Goal: Information Seeking & Learning: Check status

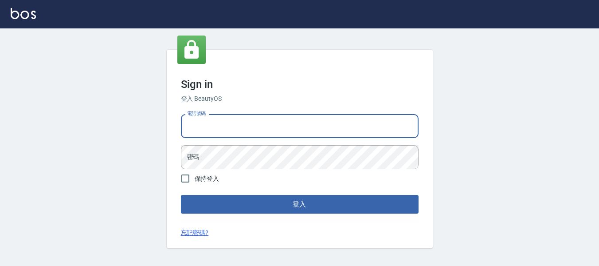
click at [226, 131] on input "電話號碼" at bounding box center [300, 126] width 238 height 24
type input "0932348952"
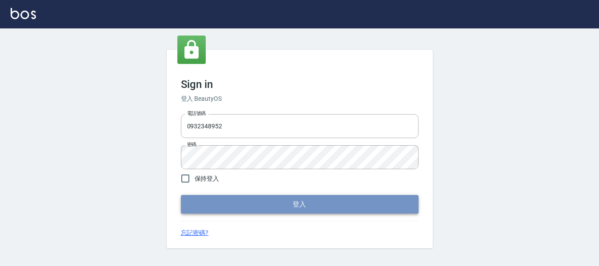
click at [281, 201] on button "登入" at bounding box center [300, 204] width 238 height 19
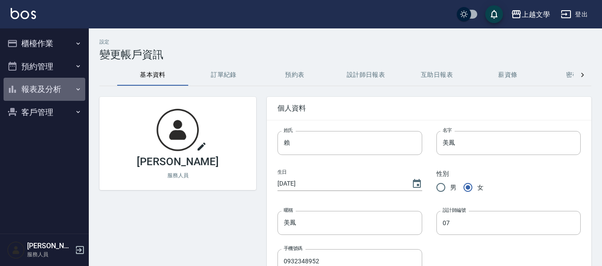
click at [23, 87] on button "報表及分析" at bounding box center [45, 89] width 82 height 23
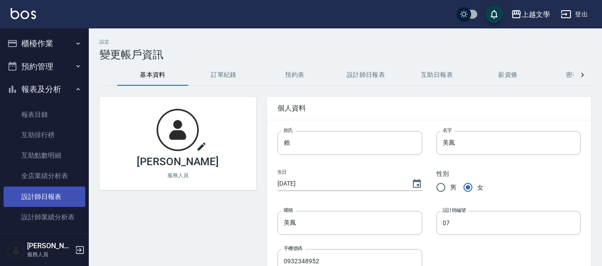
click at [41, 197] on link "設計師日報表" at bounding box center [45, 196] width 82 height 20
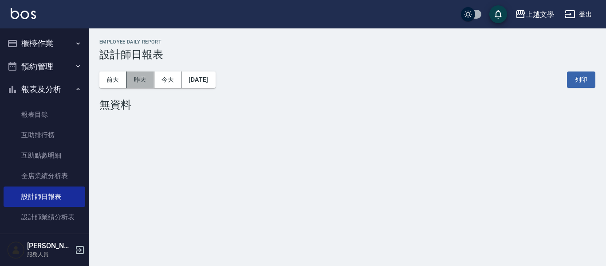
click at [143, 79] on button "昨天" at bounding box center [141, 79] width 28 height 16
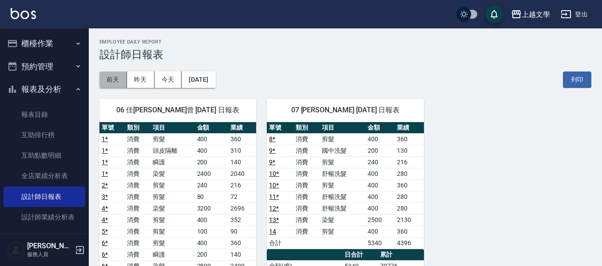
click at [120, 79] on button "前天" at bounding box center [113, 79] width 28 height 16
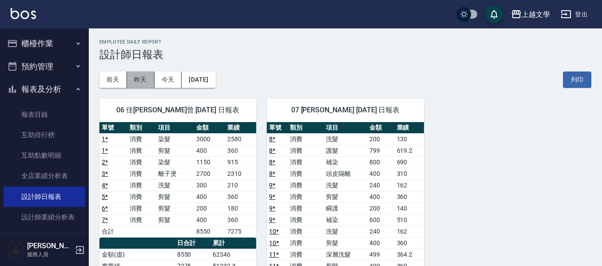
click at [143, 76] on button "昨天" at bounding box center [141, 79] width 28 height 16
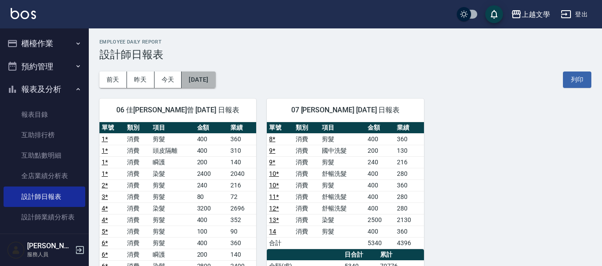
click at [212, 78] on button "[DATE]" at bounding box center [198, 79] width 34 height 16
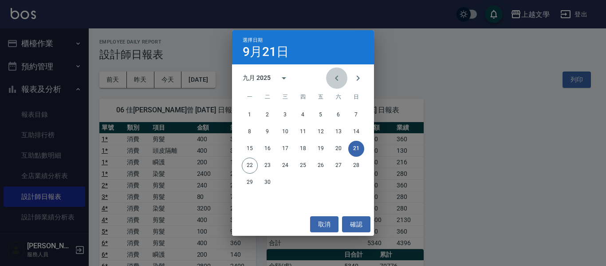
click at [339, 78] on icon "Previous month" at bounding box center [336, 78] width 11 height 11
click at [354, 186] on button "31" at bounding box center [356, 182] width 16 height 16
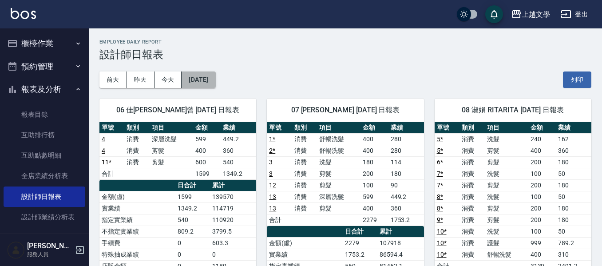
click at [215, 76] on button "[DATE]" at bounding box center [198, 79] width 34 height 16
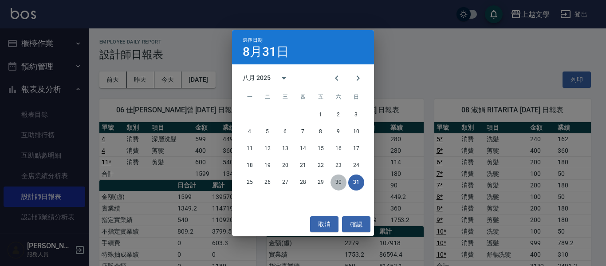
click at [341, 183] on button "30" at bounding box center [339, 182] width 16 height 16
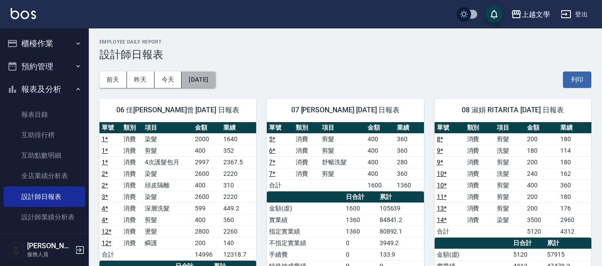
click at [210, 77] on button "[DATE]" at bounding box center [198, 79] width 34 height 16
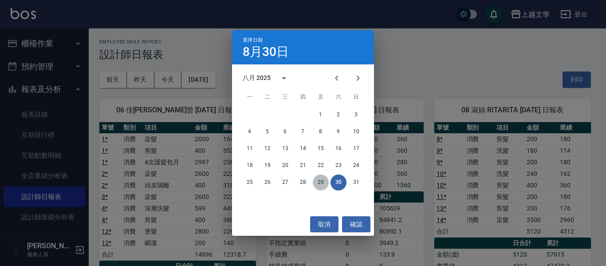
click at [319, 183] on button "29" at bounding box center [321, 182] width 16 height 16
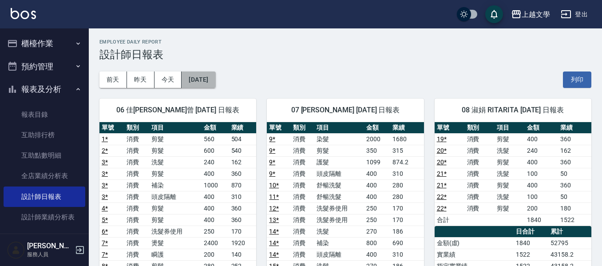
click at [214, 76] on button "[DATE]" at bounding box center [198, 79] width 34 height 16
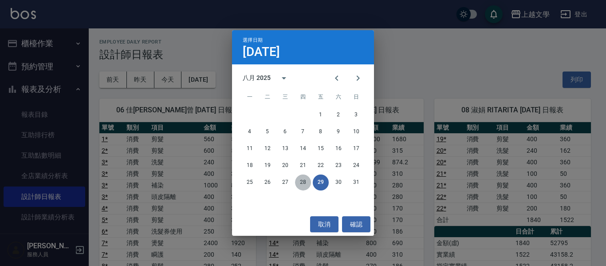
click at [304, 179] on button "28" at bounding box center [303, 182] width 16 height 16
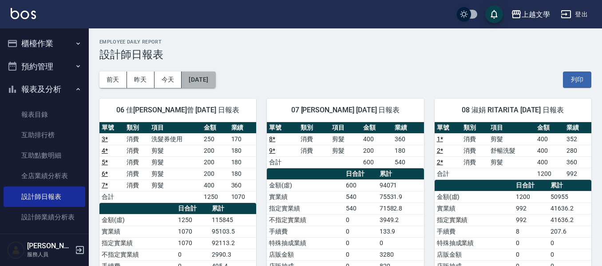
click at [215, 78] on button "[DATE]" at bounding box center [198, 79] width 34 height 16
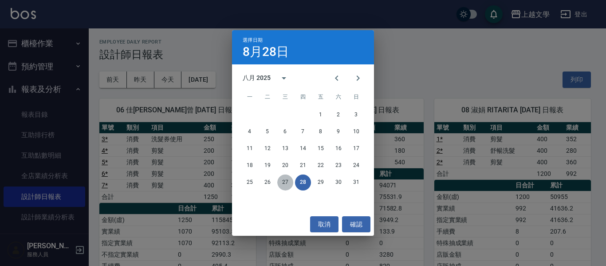
click at [282, 184] on button "27" at bounding box center [285, 182] width 16 height 16
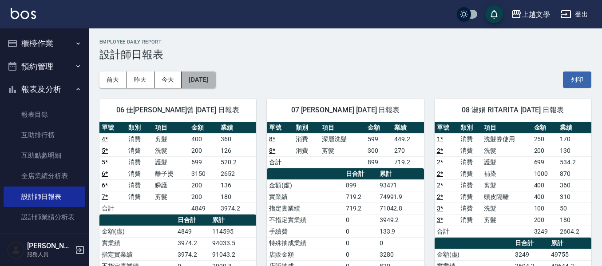
click at [208, 76] on button "[DATE]" at bounding box center [198, 79] width 34 height 16
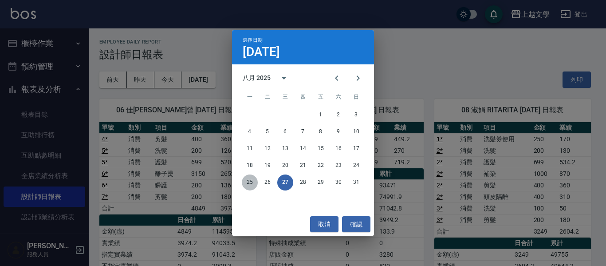
click at [248, 184] on button "25" at bounding box center [250, 182] width 16 height 16
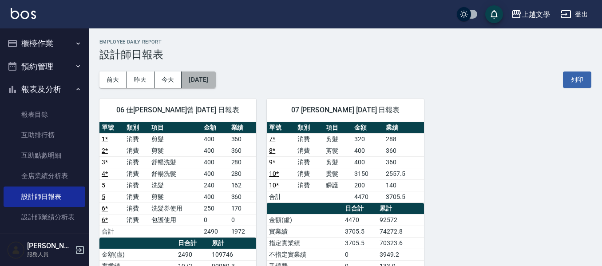
click at [212, 83] on button "[DATE]" at bounding box center [198, 79] width 34 height 16
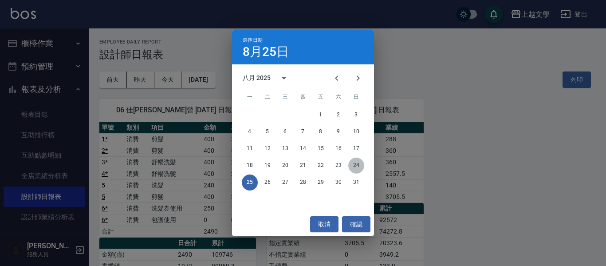
click at [355, 166] on button "24" at bounding box center [356, 166] width 16 height 16
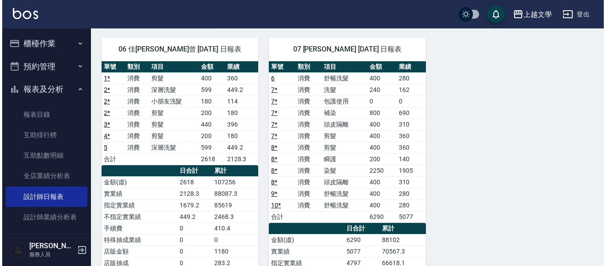
scroll to position [44, 0]
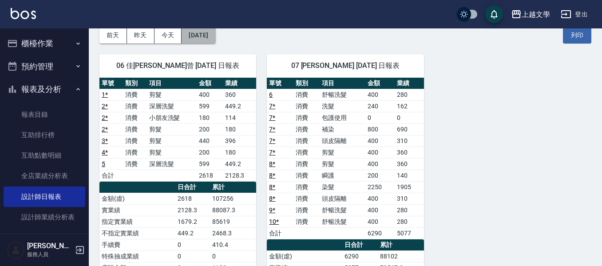
click at [213, 34] on button "[DATE]" at bounding box center [198, 35] width 34 height 16
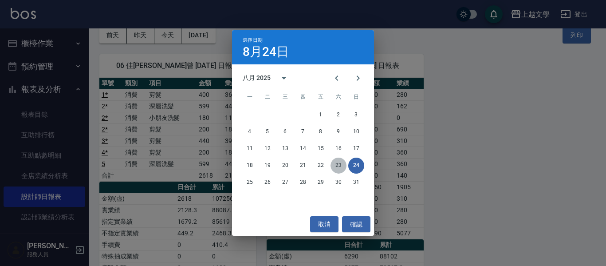
click at [335, 166] on button "23" at bounding box center [339, 166] width 16 height 16
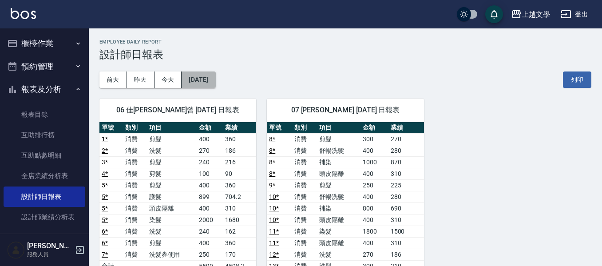
click at [214, 79] on button "[DATE]" at bounding box center [198, 79] width 34 height 16
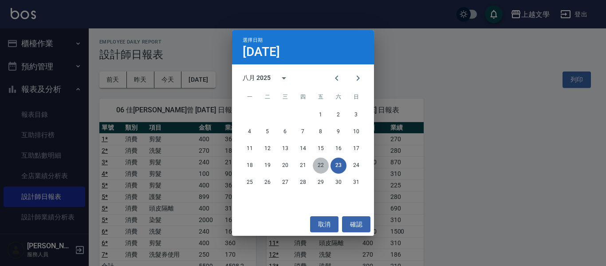
click at [322, 162] on button "22" at bounding box center [321, 166] width 16 height 16
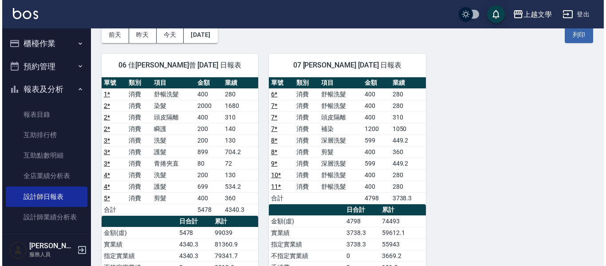
scroll to position [44, 0]
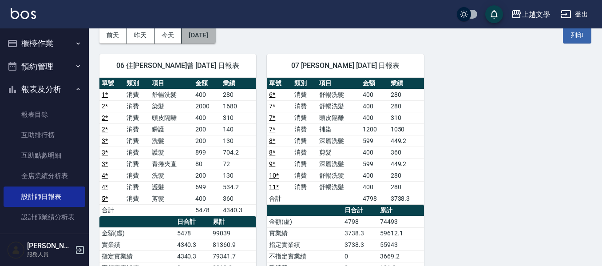
click at [215, 33] on button "[DATE]" at bounding box center [198, 35] width 34 height 16
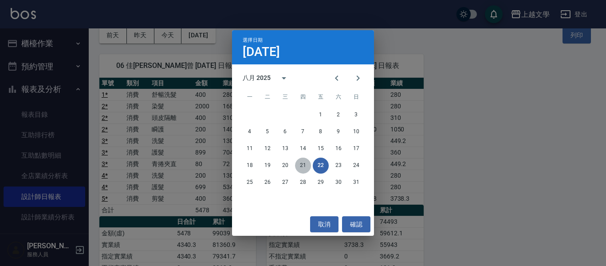
click at [299, 169] on button "21" at bounding box center [303, 166] width 16 height 16
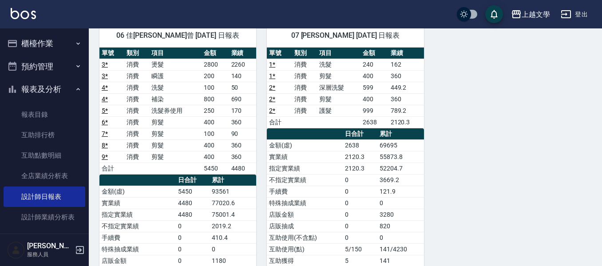
scroll to position [89, 0]
